Goal: Find specific page/section: Find specific page/section

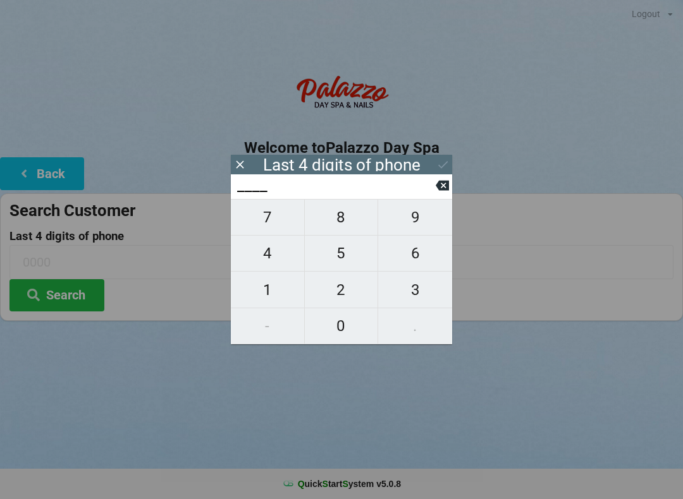
click at [260, 248] on span "4" at bounding box center [267, 253] width 73 height 27
type input "4___"
click at [333, 322] on span "0" at bounding box center [341, 326] width 73 height 27
type input "40__"
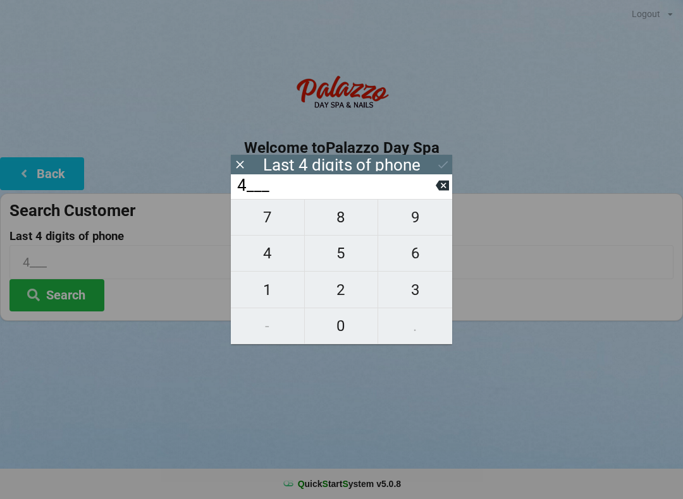
type input "40__"
click at [267, 221] on span "7" at bounding box center [267, 217] width 73 height 27
type input "407_"
click at [415, 255] on span "6" at bounding box center [415, 253] width 74 height 27
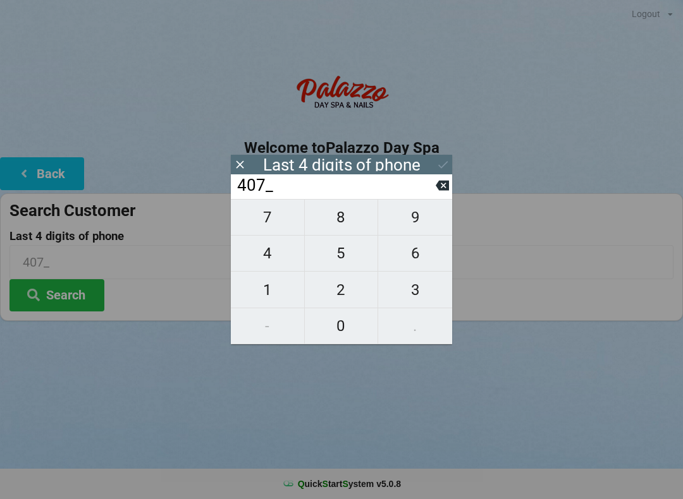
type input "4076"
click at [264, 291] on div "7 8 9 4 5 6 1 2 3 - 0 ." at bounding box center [341, 271] width 221 height 145
click at [272, 289] on div "7 8 9 4 5 6 1 2 3 - 0 ." at bounding box center [341, 271] width 221 height 145
click at [445, 187] on icon at bounding box center [442, 186] width 13 height 10
click at [440, 188] on icon at bounding box center [442, 186] width 13 height 10
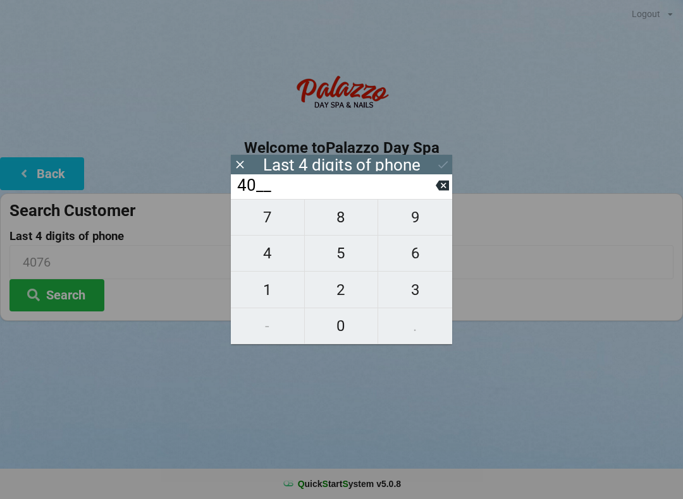
click at [437, 191] on icon at bounding box center [442, 186] width 13 height 10
click at [439, 190] on icon at bounding box center [442, 186] width 13 height 10
type input "____"
click at [441, 188] on icon at bounding box center [442, 186] width 13 height 10
click at [339, 220] on span "8" at bounding box center [341, 217] width 73 height 27
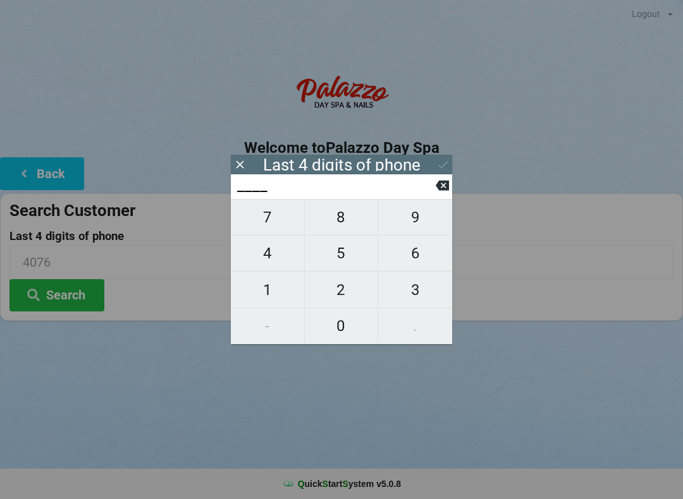
type input "8___"
click at [339, 255] on span "5" at bounding box center [341, 253] width 73 height 27
type input "85__"
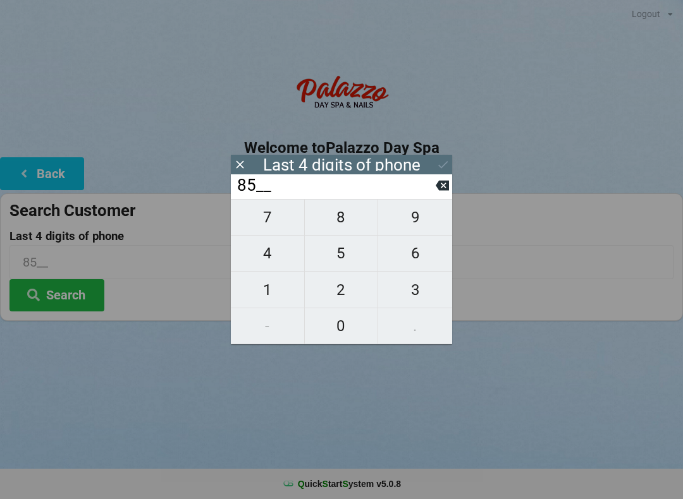
click at [264, 290] on span "1" at bounding box center [267, 290] width 73 height 27
type input "851_"
click at [337, 324] on span "0" at bounding box center [341, 326] width 73 height 27
type input "8510"
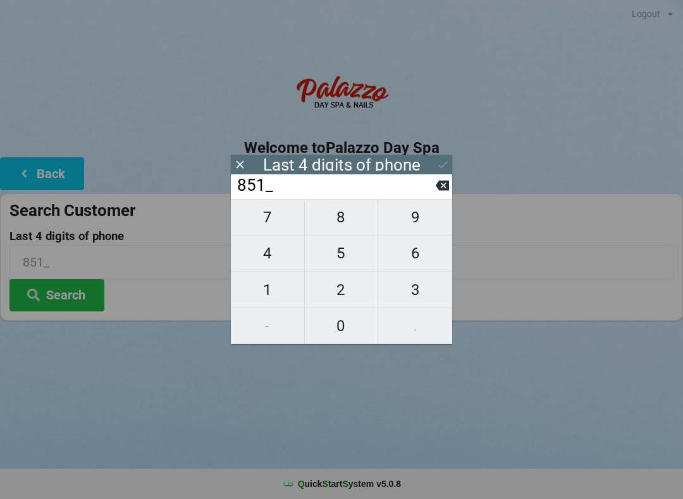
type input "8510"
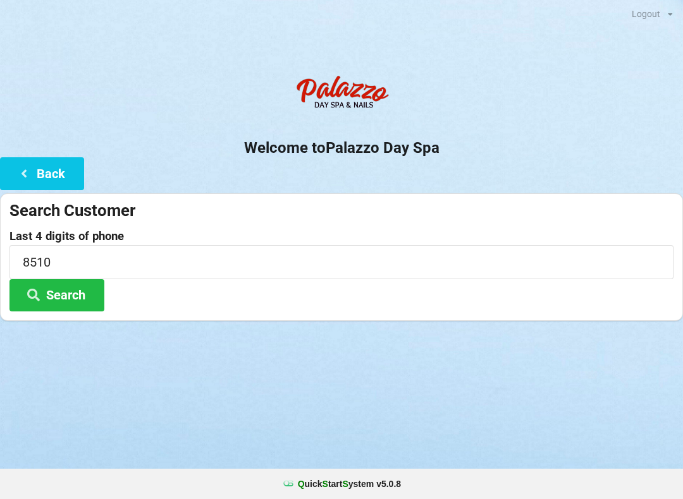
click at [148, 369] on div "Logout Logout Sign-In Welcome to Palazzo Day Spa Back Search Customer Last 4 di…" at bounding box center [341, 249] width 683 height 499
click at [71, 291] on button "Search" at bounding box center [56, 295] width 95 height 32
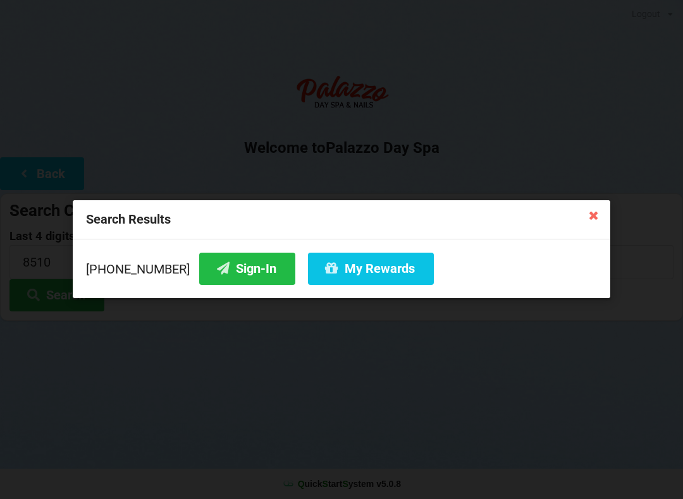
click at [222, 269] on button "Sign-In" at bounding box center [247, 269] width 96 height 32
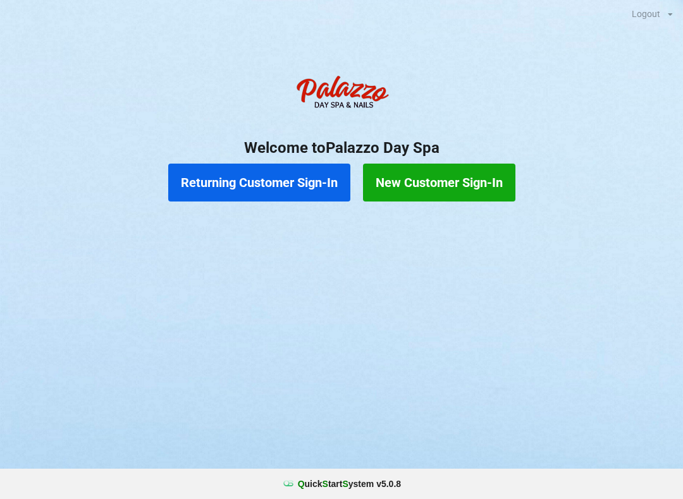
click at [229, 170] on button "Returning Customer Sign-In" at bounding box center [259, 183] width 182 height 38
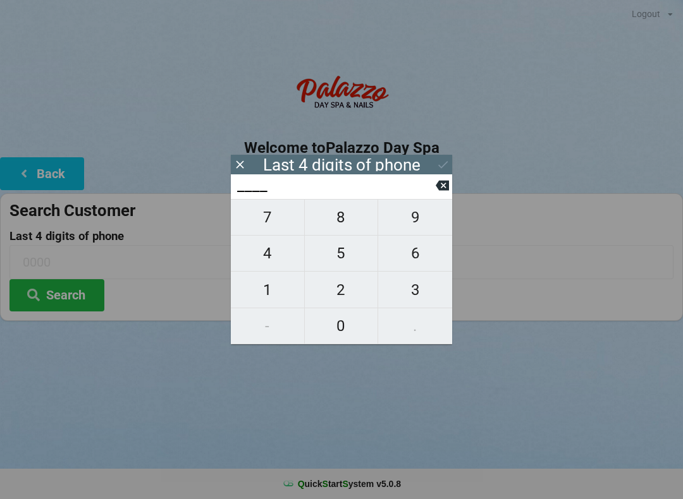
click at [334, 293] on span "2" at bounding box center [341, 290] width 73 height 27
type input "2___"
click at [412, 217] on span "9" at bounding box center [415, 217] width 74 height 27
type input "29__"
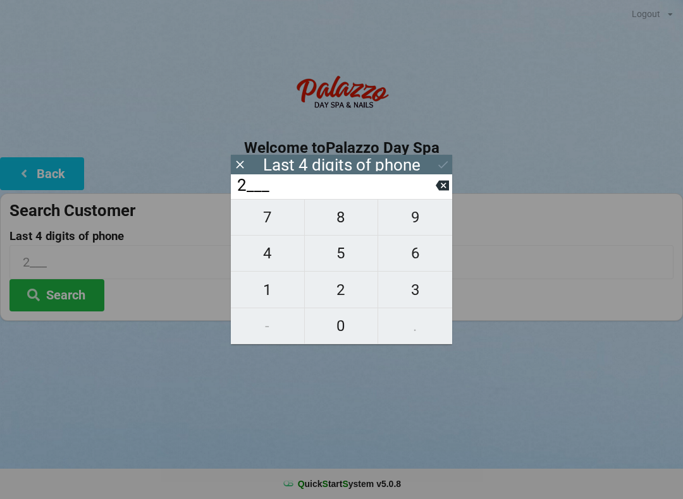
type input "29__"
click at [340, 257] on span "5" at bounding box center [341, 253] width 73 height 27
type input "295_"
click at [336, 293] on span "2" at bounding box center [341, 290] width 73 height 27
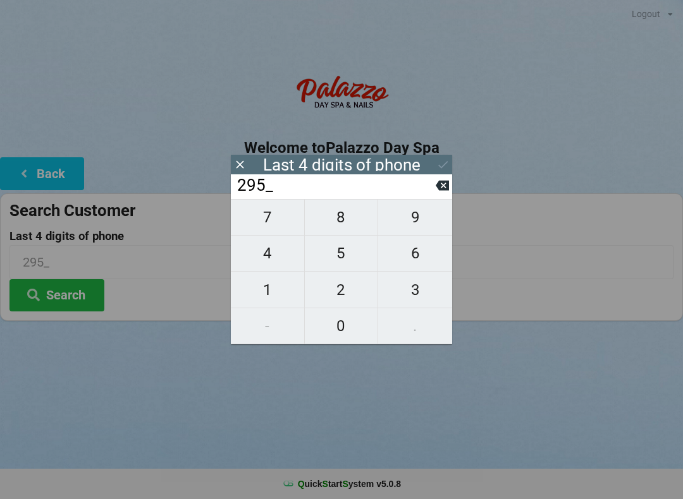
type input "2952"
click at [441, 168] on icon at bounding box center [442, 165] width 9 height 8
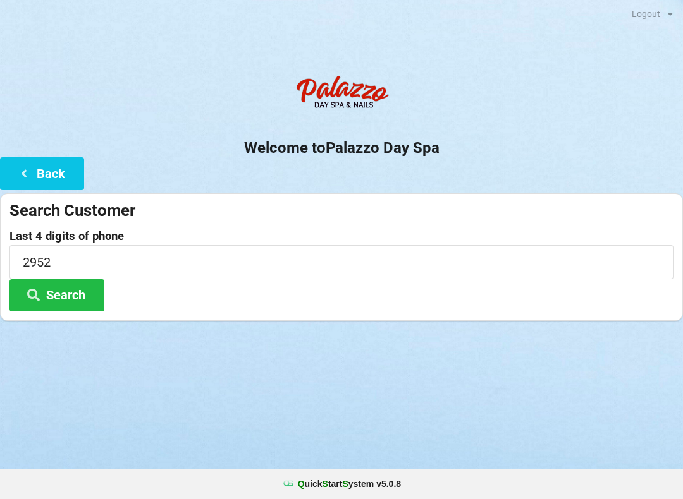
click at [49, 289] on button "Search" at bounding box center [56, 295] width 95 height 32
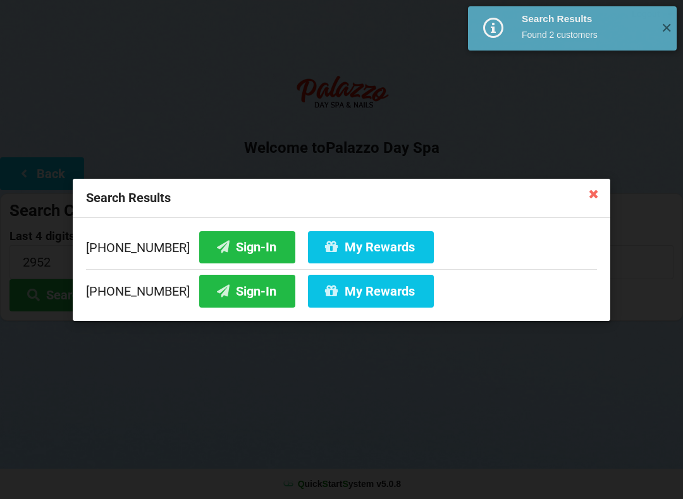
click at [216, 242] on button "Sign-In" at bounding box center [247, 247] width 96 height 32
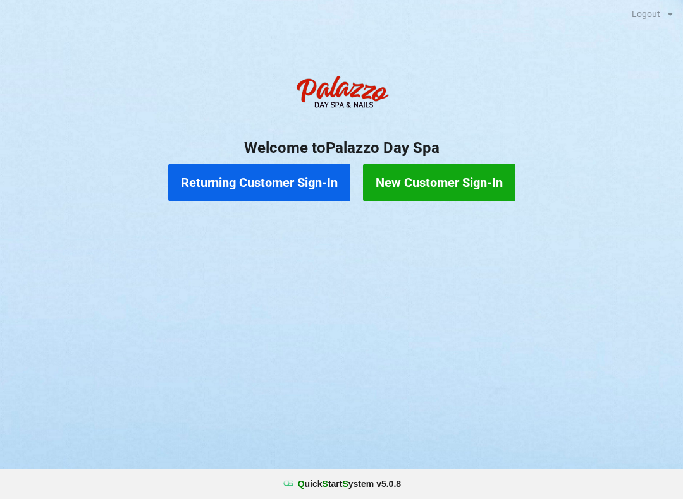
click at [218, 179] on button "Returning Customer Sign-In" at bounding box center [259, 183] width 182 height 38
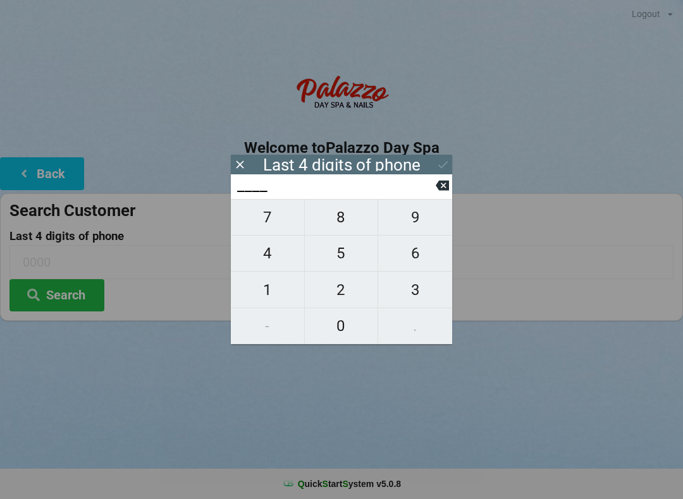
click at [410, 264] on span "6" at bounding box center [415, 253] width 74 height 27
type input "6___"
click at [342, 332] on span "0" at bounding box center [341, 326] width 73 height 27
type input "60__"
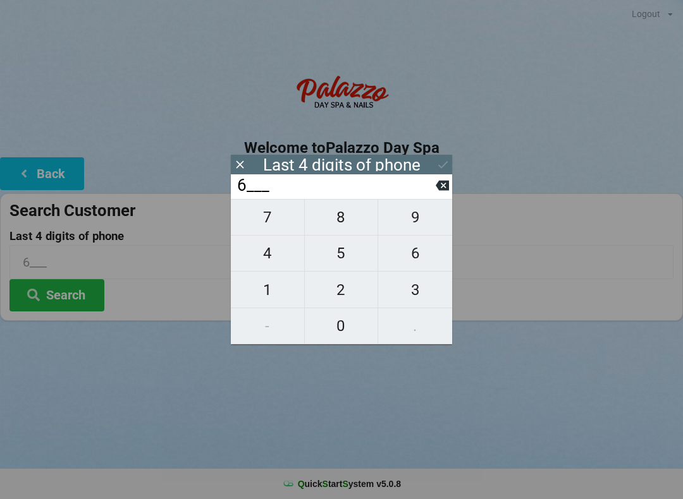
type input "60__"
click at [405, 301] on span "3" at bounding box center [415, 290] width 74 height 27
type input "603_"
click at [402, 260] on span "6" at bounding box center [415, 253] width 74 height 27
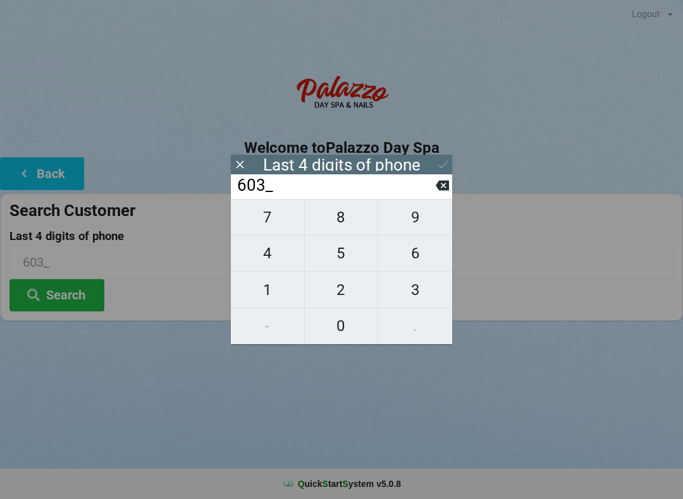
type input "6036"
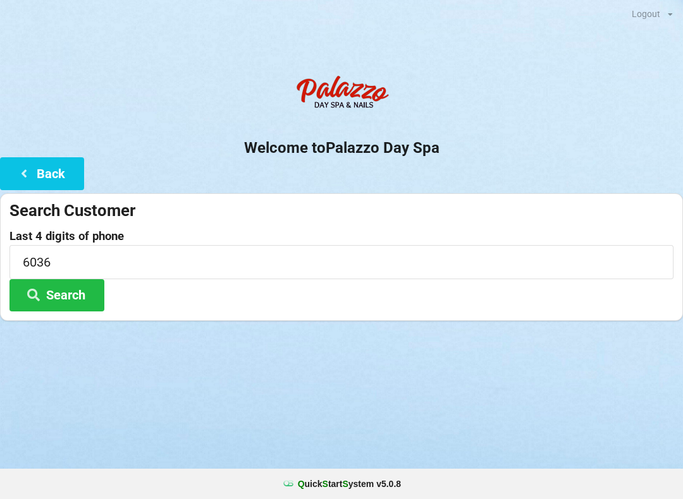
click at [40, 293] on icon at bounding box center [33, 294] width 15 height 11
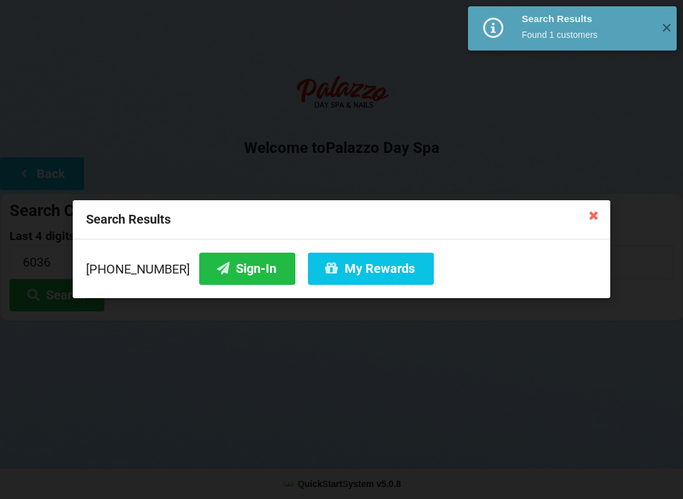
click at [216, 274] on button "Sign-In" at bounding box center [247, 269] width 96 height 32
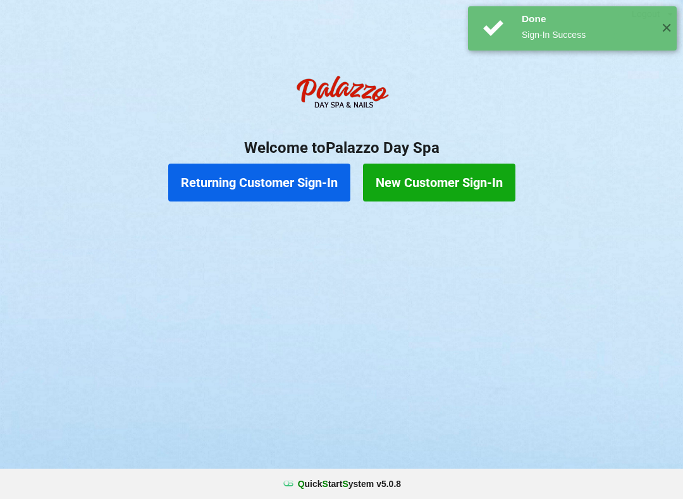
click at [216, 193] on button "Returning Customer Sign-In" at bounding box center [259, 183] width 182 height 38
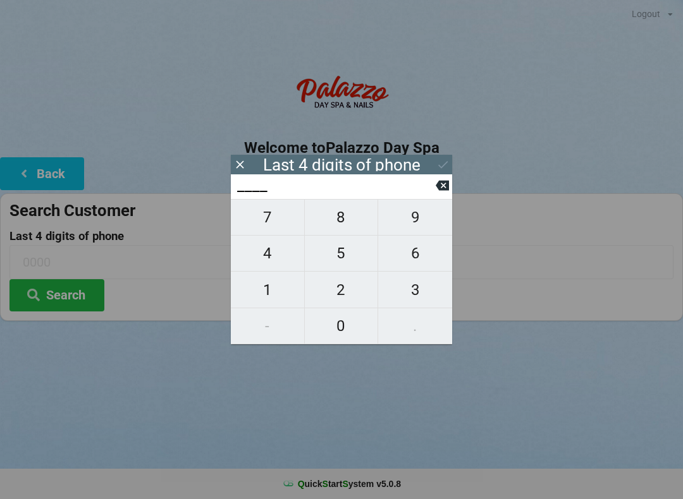
click at [408, 261] on span "6" at bounding box center [415, 253] width 74 height 27
type input "6___"
click at [335, 334] on span "0" at bounding box center [341, 326] width 73 height 27
type input "60__"
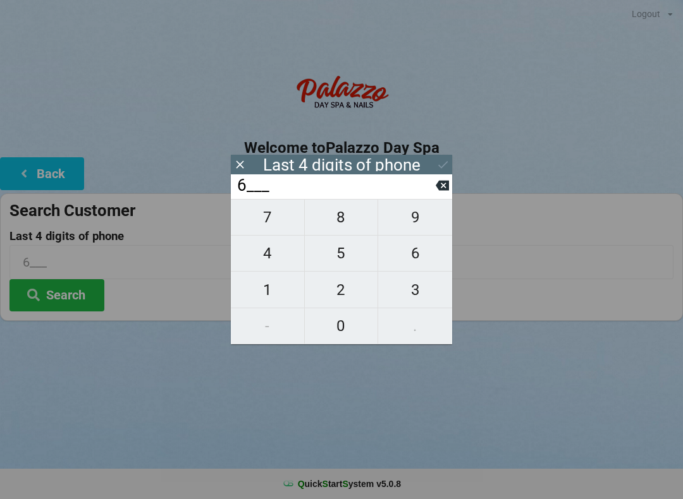
type input "60__"
click at [412, 303] on span "3" at bounding box center [415, 290] width 74 height 27
type input "603_"
click at [410, 257] on span "6" at bounding box center [415, 253] width 74 height 27
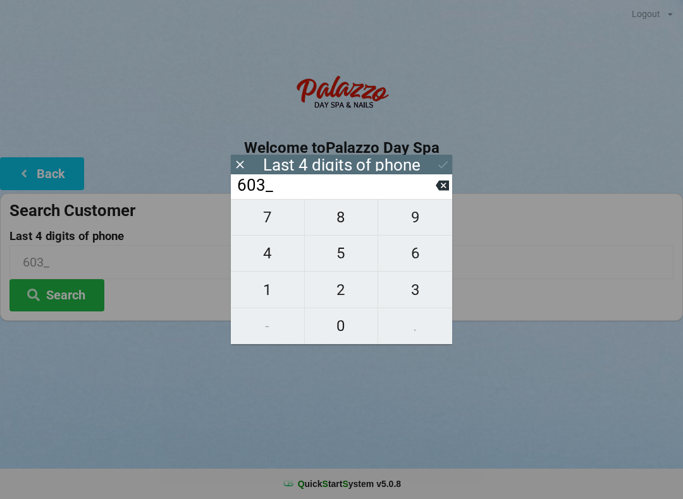
type input "6036"
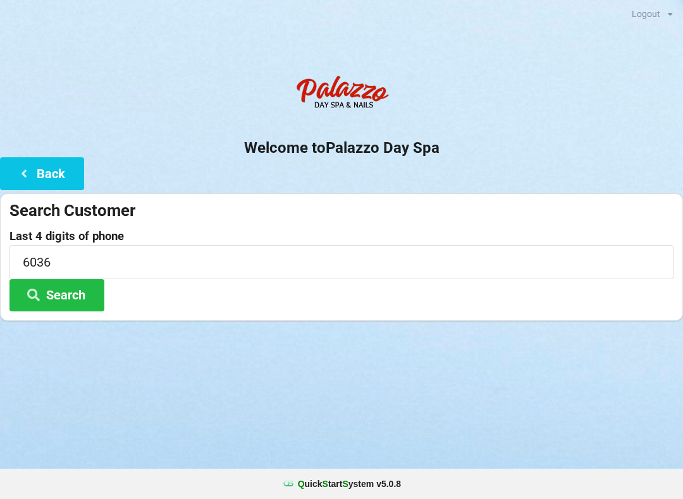
click at [58, 294] on button "Search" at bounding box center [56, 295] width 95 height 32
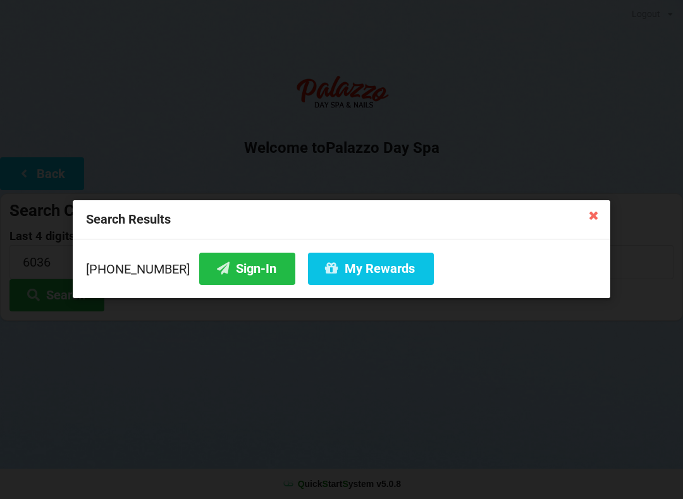
click at [343, 272] on button "My Rewards" at bounding box center [371, 269] width 126 height 32
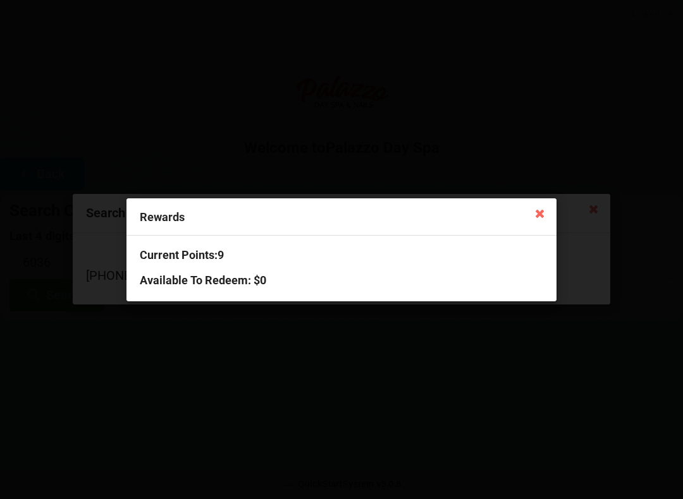
click at [538, 221] on icon at bounding box center [540, 213] width 20 height 20
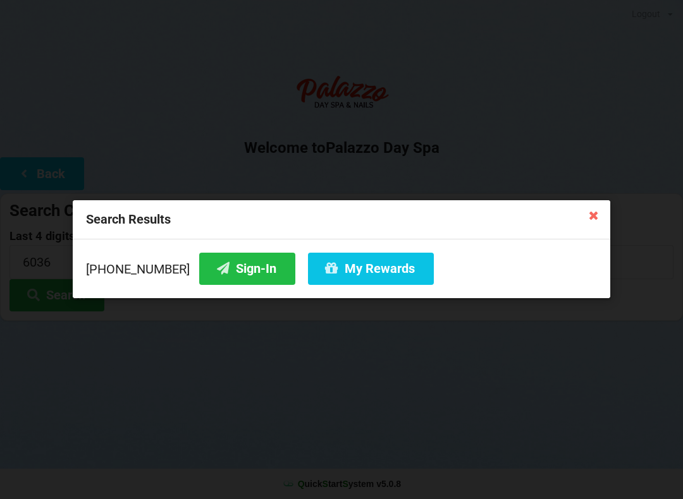
click at [236, 277] on button "Sign-In" at bounding box center [247, 269] width 96 height 32
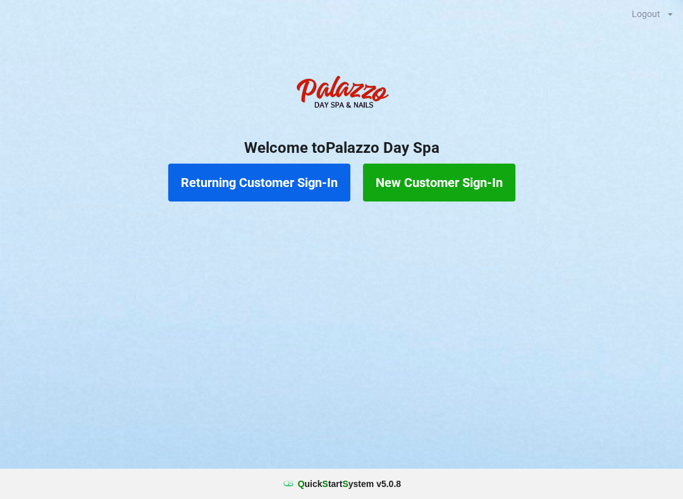
click at [293, 190] on button "Returning Customer Sign-In" at bounding box center [259, 183] width 182 height 38
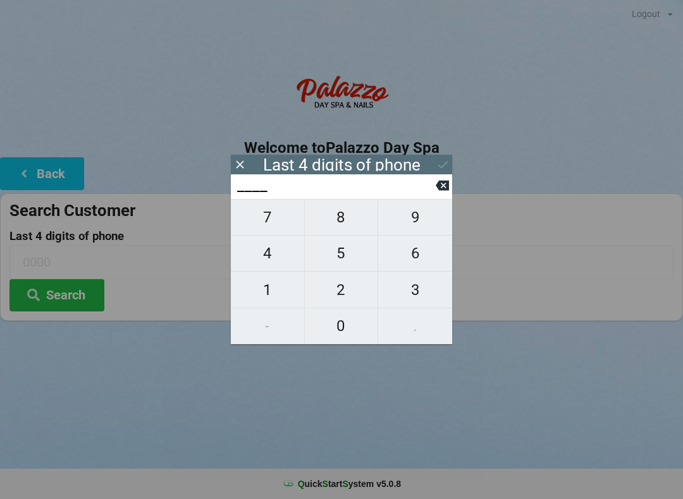
click at [353, 226] on span "8" at bounding box center [341, 217] width 73 height 27
type input "8___"
click at [263, 231] on span "7" at bounding box center [267, 217] width 73 height 27
type input "87__"
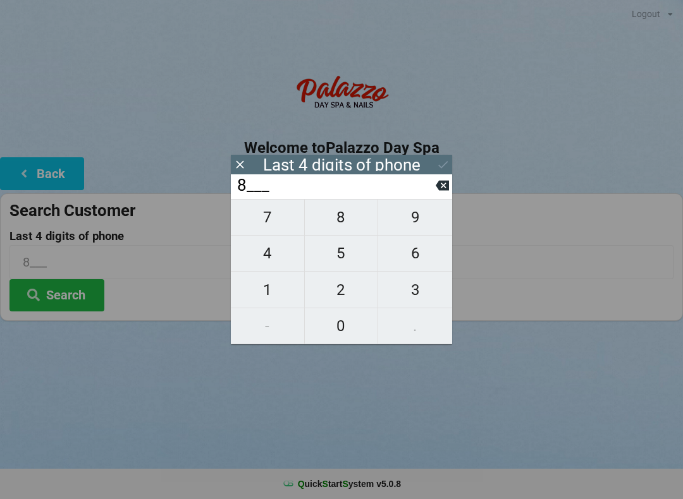
type input "87__"
click at [417, 260] on span "6" at bounding box center [415, 253] width 74 height 27
type input "876_"
click at [420, 220] on span "9" at bounding box center [415, 217] width 74 height 27
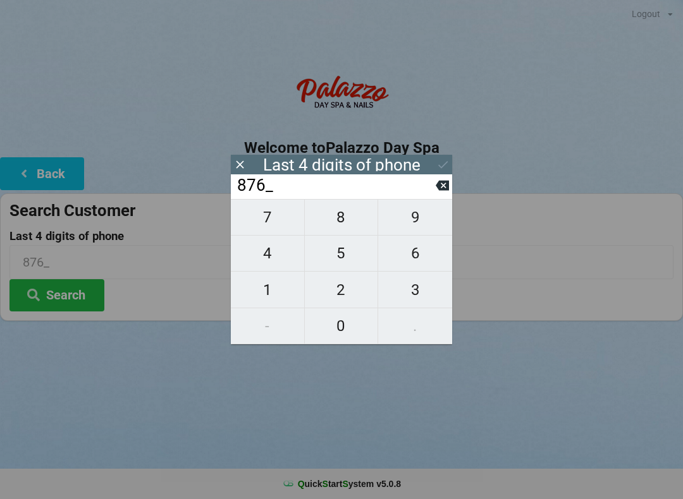
type input "8769"
click at [77, 293] on button "Search" at bounding box center [56, 295] width 95 height 32
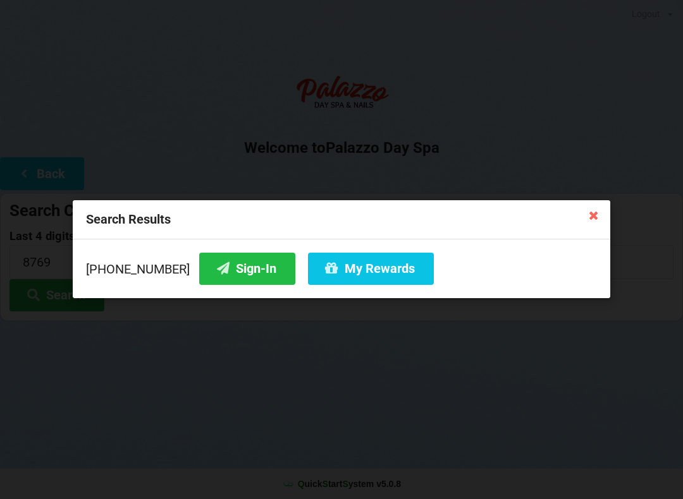
click at [367, 269] on button "My Rewards" at bounding box center [371, 269] width 126 height 32
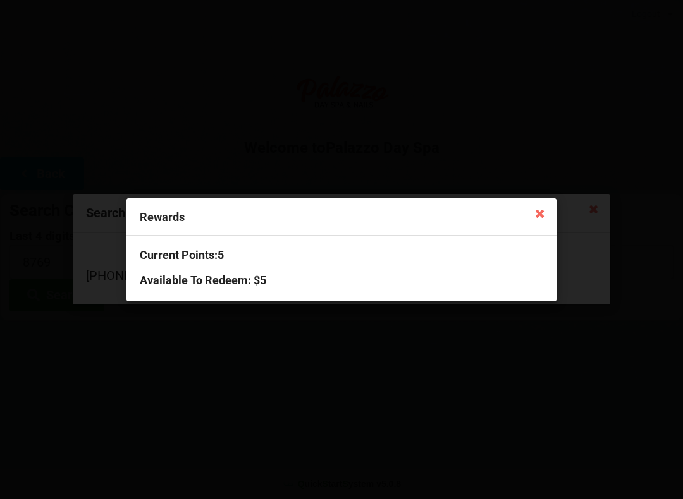
click at [537, 221] on icon at bounding box center [540, 213] width 20 height 20
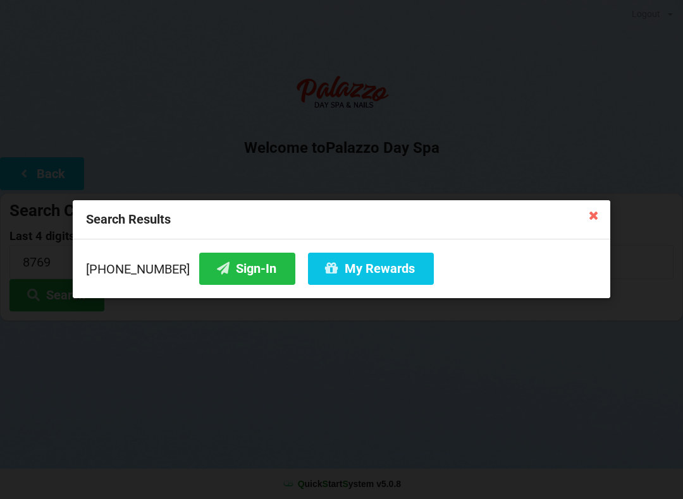
click at [609, 207] on div "Search Results" at bounding box center [341, 219] width 537 height 39
click at [599, 221] on icon at bounding box center [593, 215] width 20 height 20
